Goal: Information Seeking & Learning: Learn about a topic

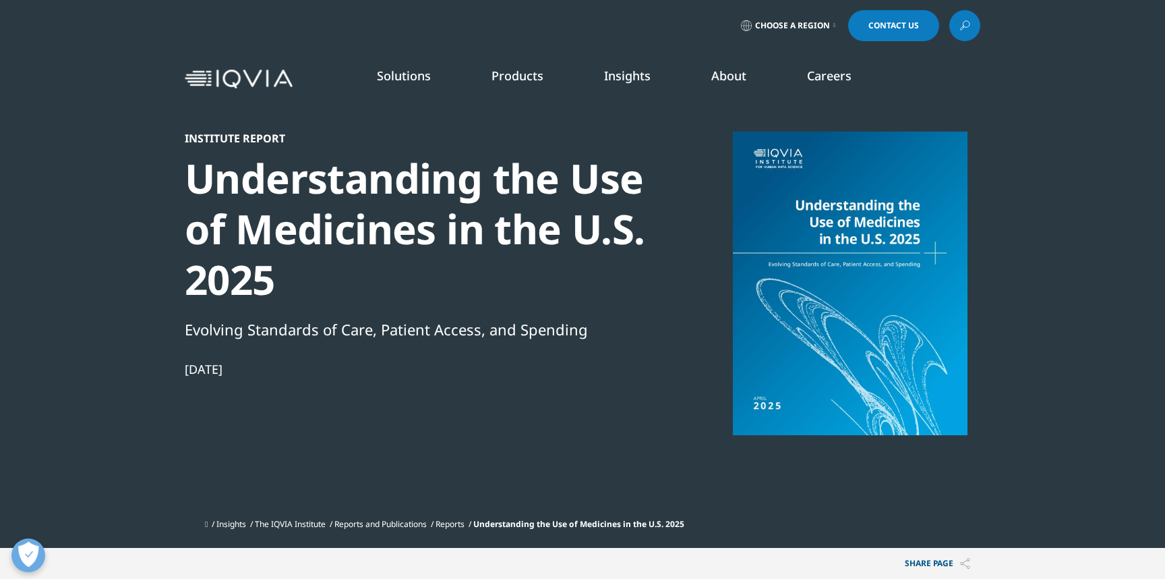
scroll to position [745, 796]
click at [140, 156] on h5 "BLOGS, WHITE PAPERS & CASE STUDIES" at bounding box center [171, 163] width 229 height 44
click at [109, 246] on link "DISCOVER INSIGHTS" at bounding box center [177, 246] width 241 height 11
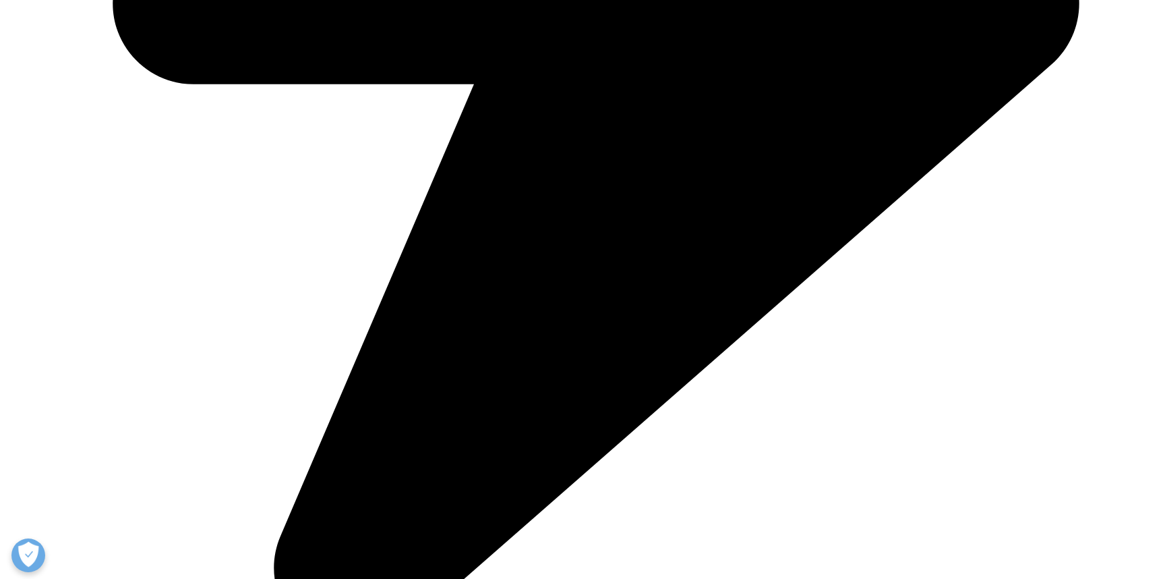
scroll to position [912, 0]
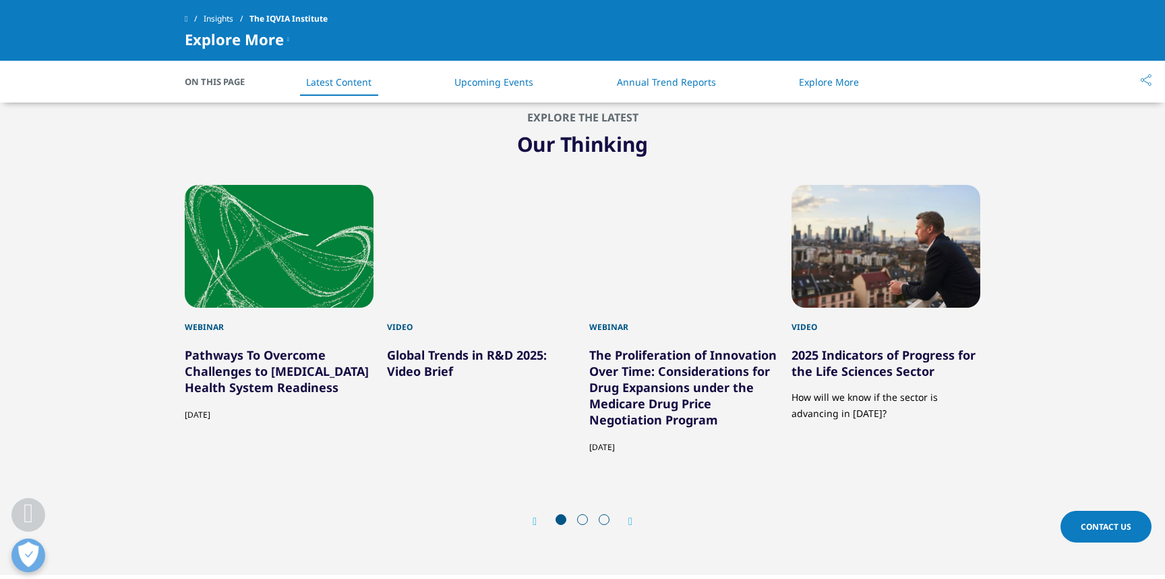
scroll to position [3468, 0]
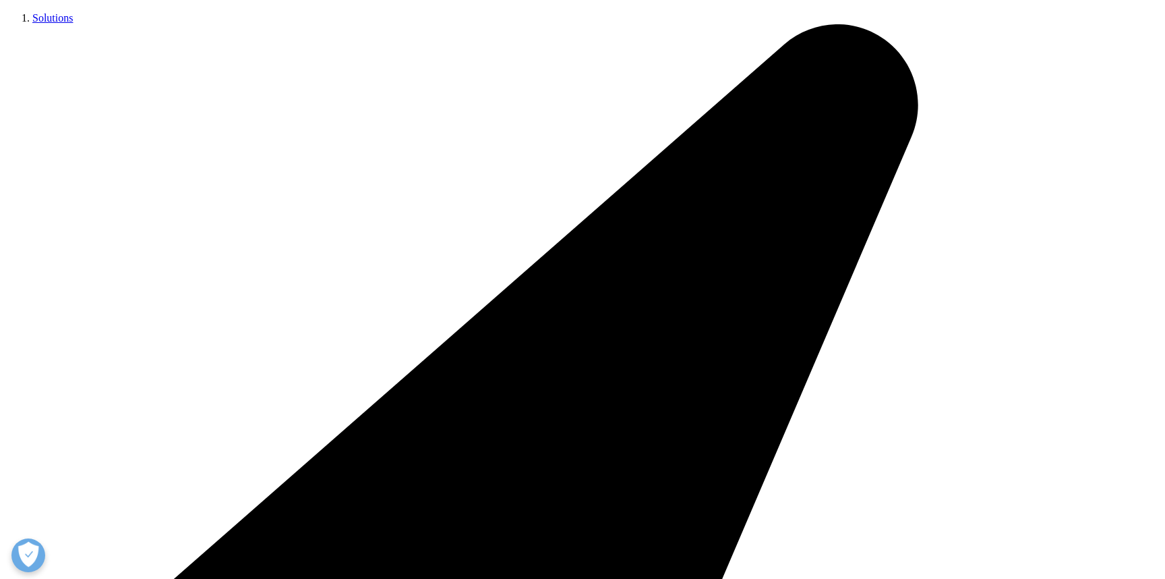
scroll to position [312, 0]
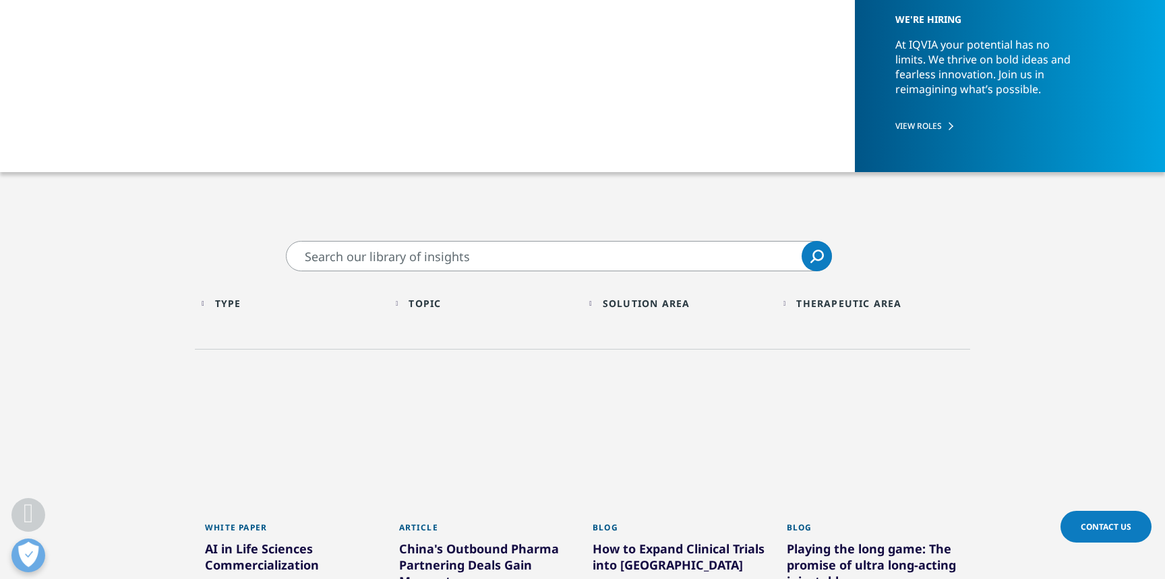
click at [386, 242] on input "Search" at bounding box center [559, 256] width 546 height 30
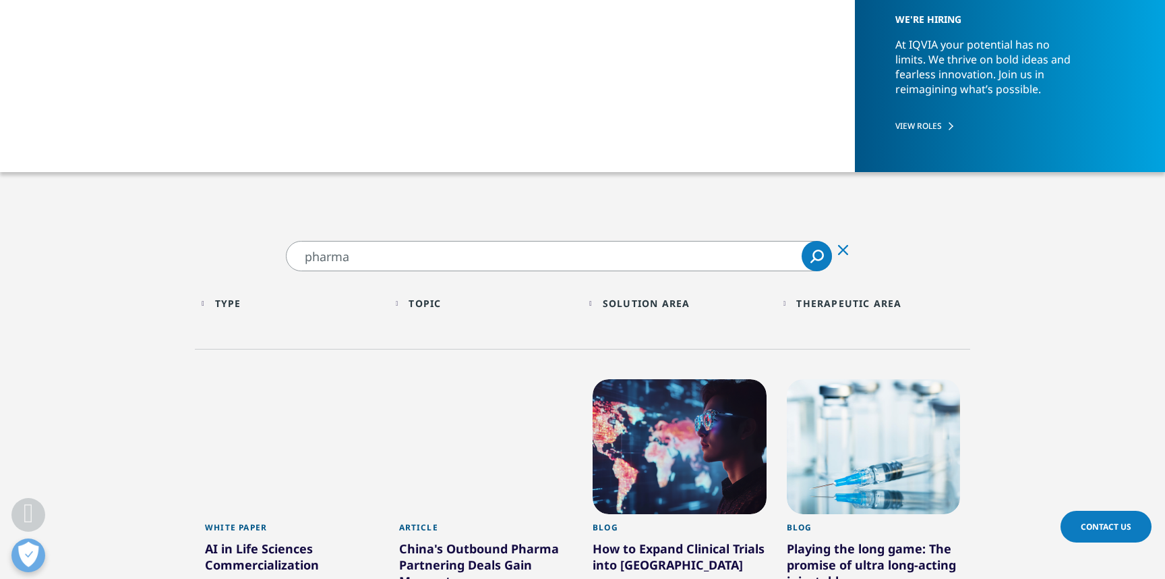
type input "pharma"
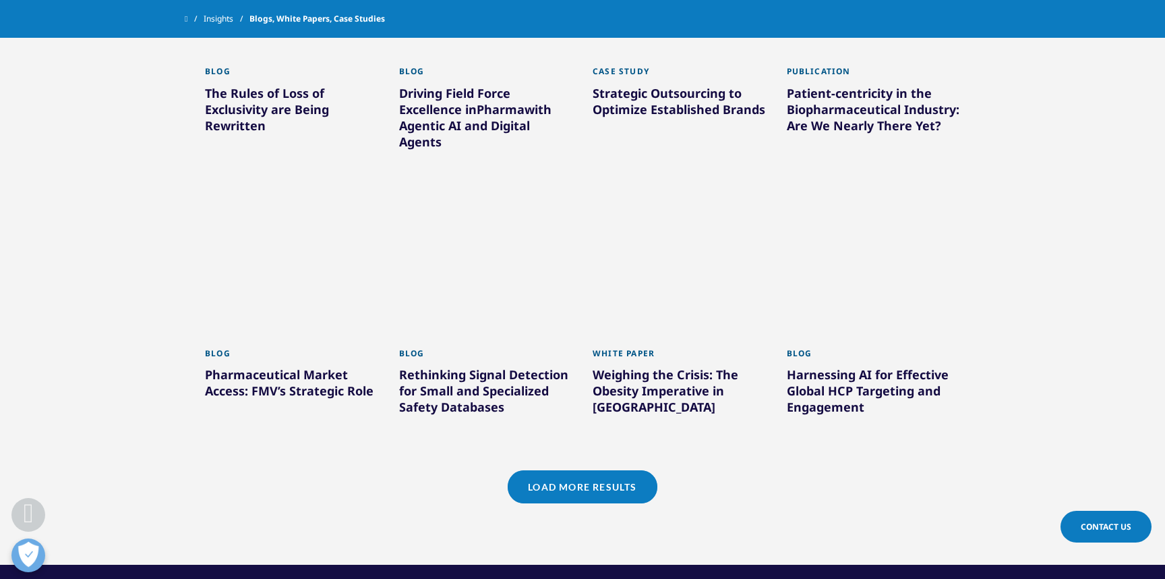
scroll to position [1067, 0]
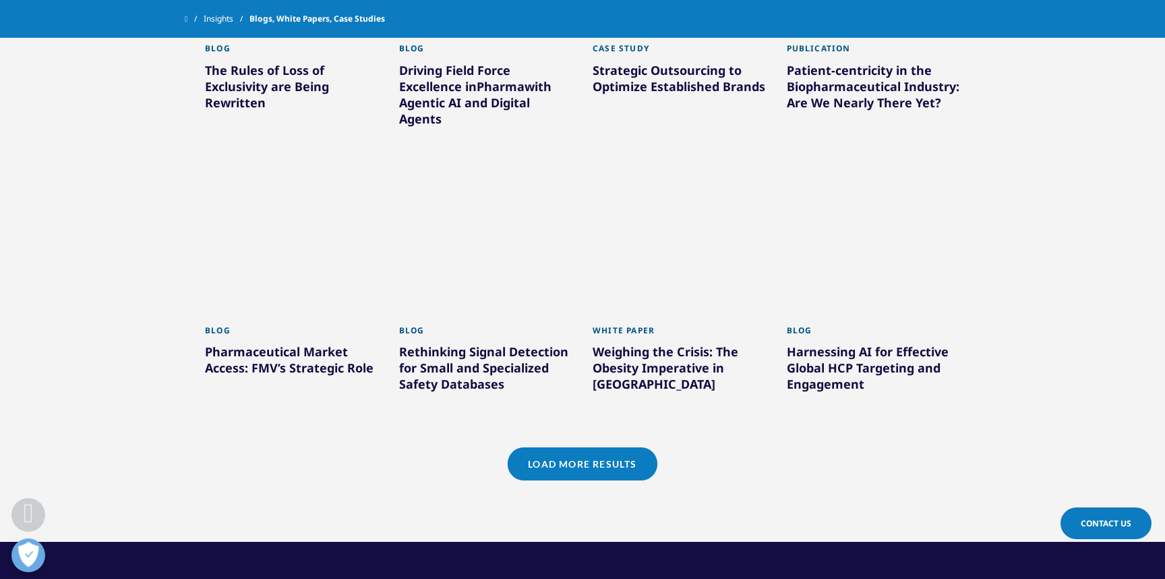
click at [563, 472] on link "Load More Results" at bounding box center [582, 463] width 149 height 33
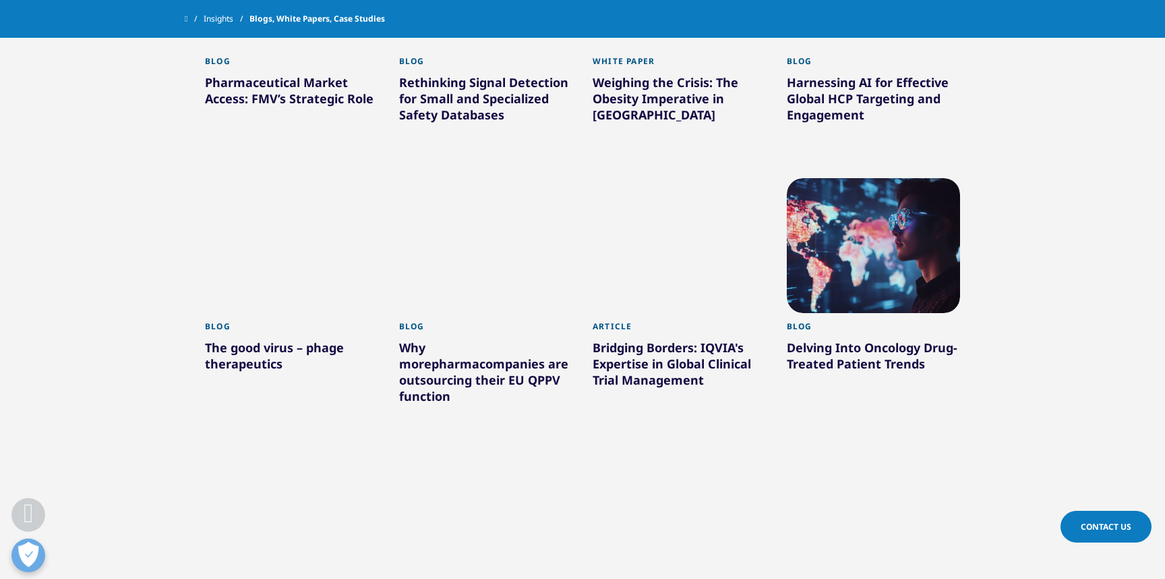
scroll to position [1337, 0]
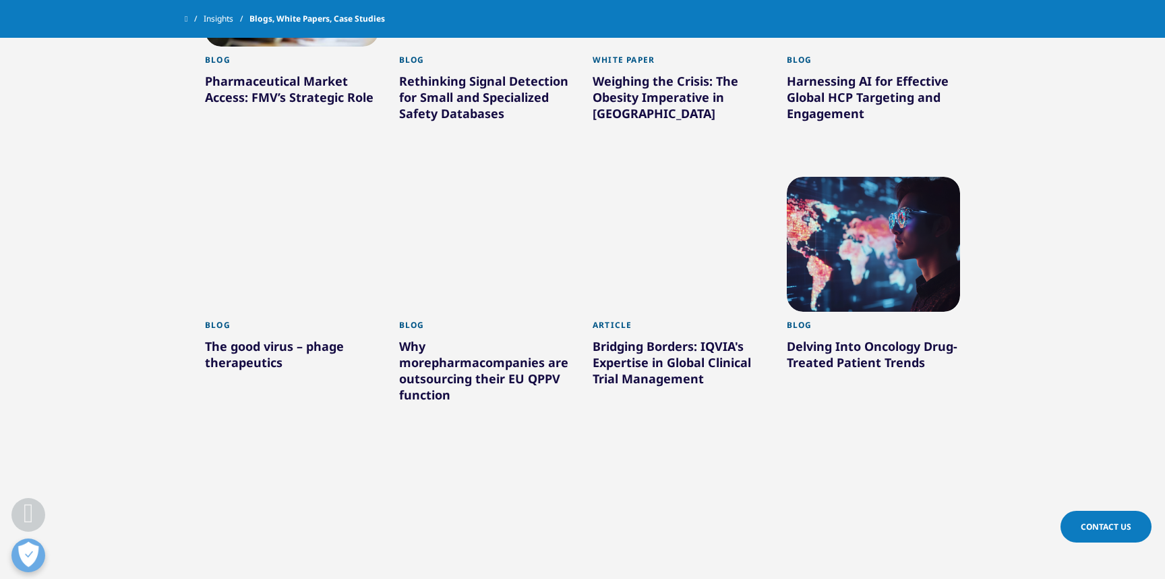
click at [434, 380] on div "Why more pharma companies are outsourcing their EU QPPV function" at bounding box center [486, 373] width 174 height 70
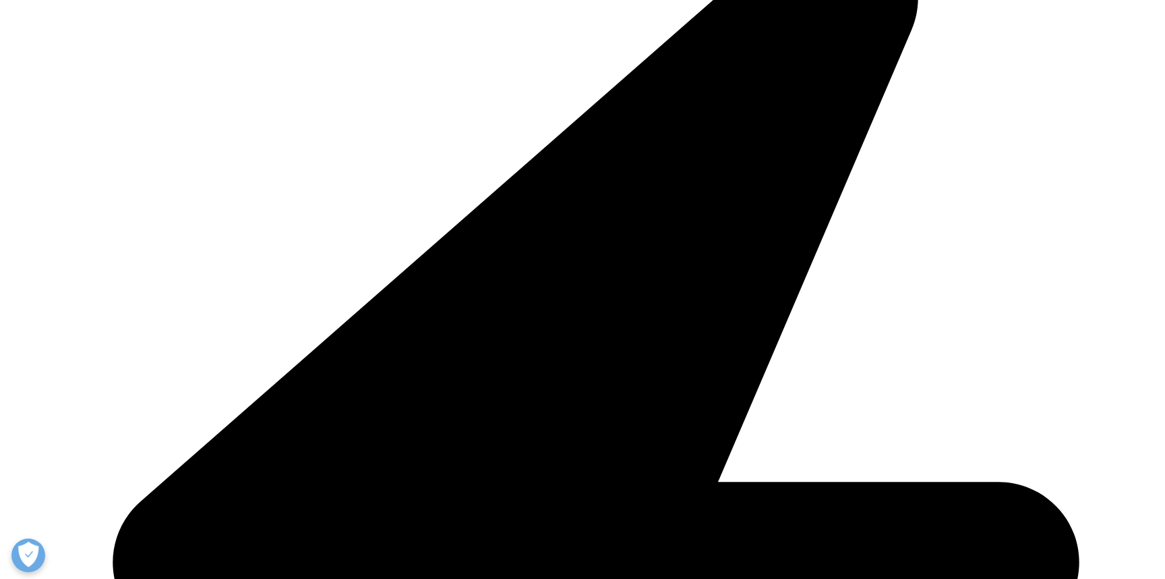
scroll to position [574, 0]
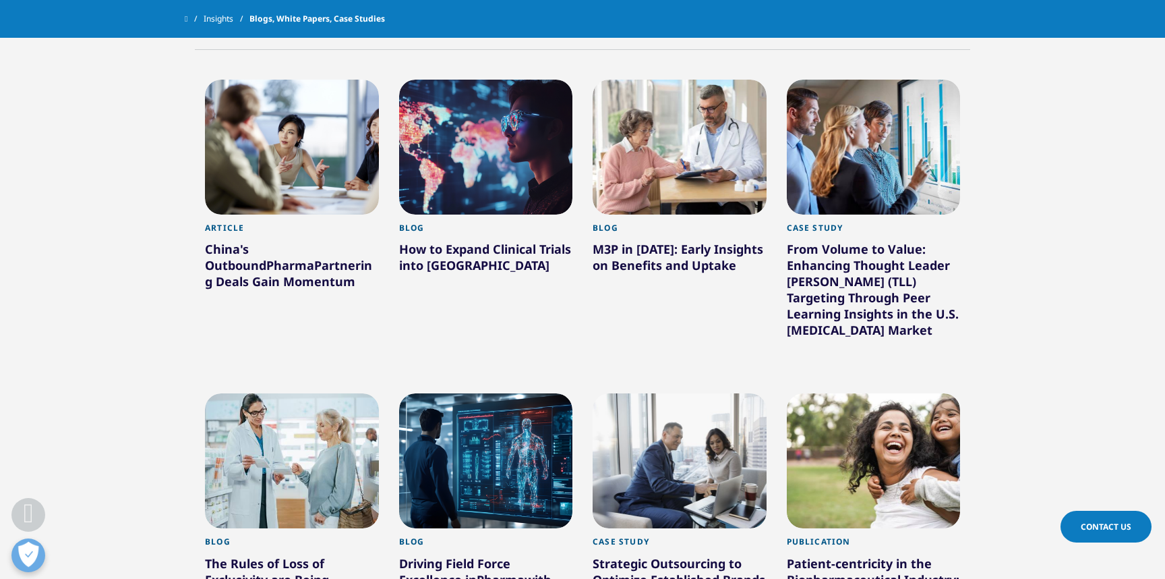
click at [270, 257] on div "China's Outbound Pharma Partnering Deals Gain Momentum" at bounding box center [292, 268] width 174 height 54
